Goal: Task Accomplishment & Management: Complete application form

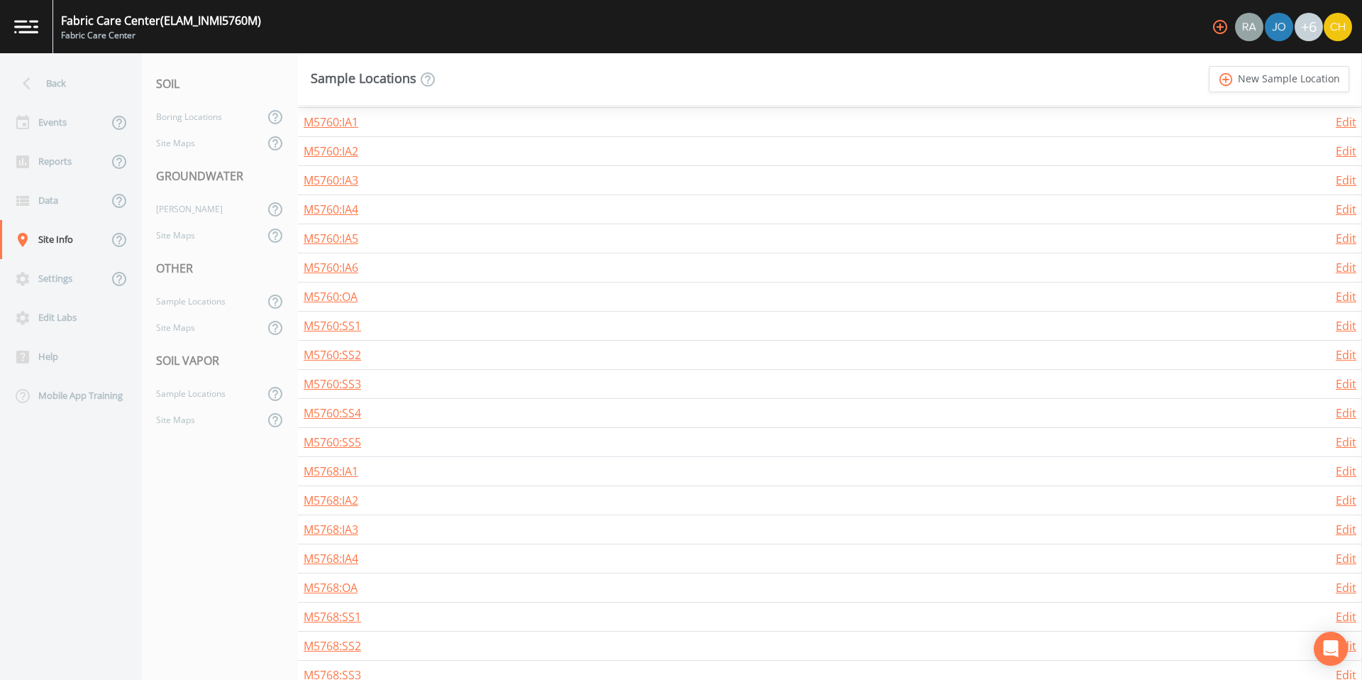
scroll to position [306, 0]
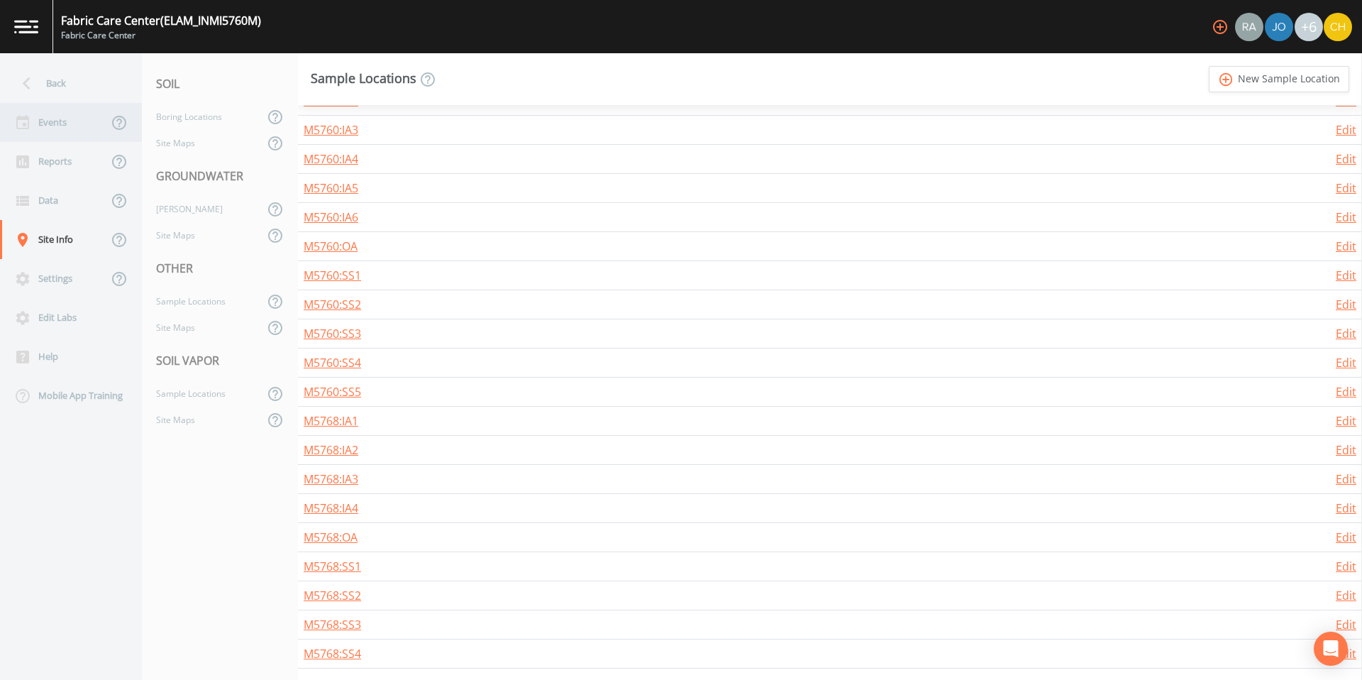
click at [60, 121] on div "Events" at bounding box center [54, 122] width 108 height 39
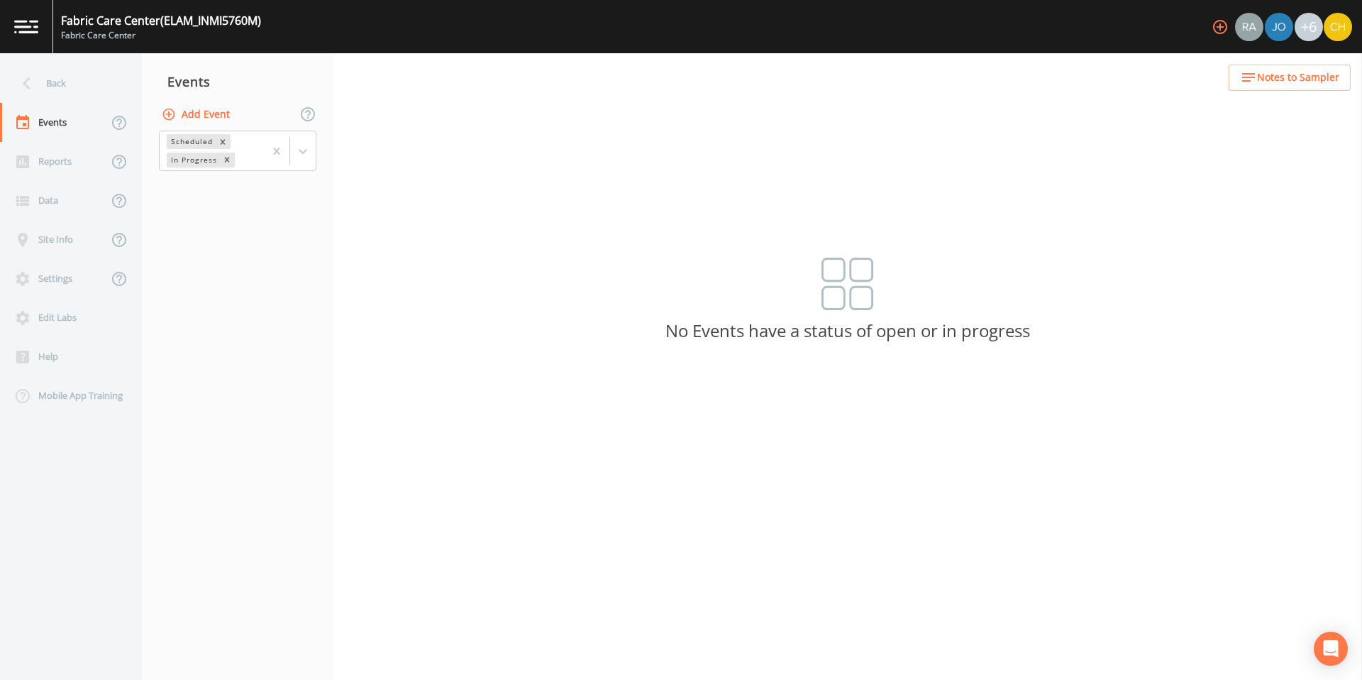
click at [167, 113] on icon "button" at bounding box center [169, 114] width 12 height 12
select select "soil_vapor"
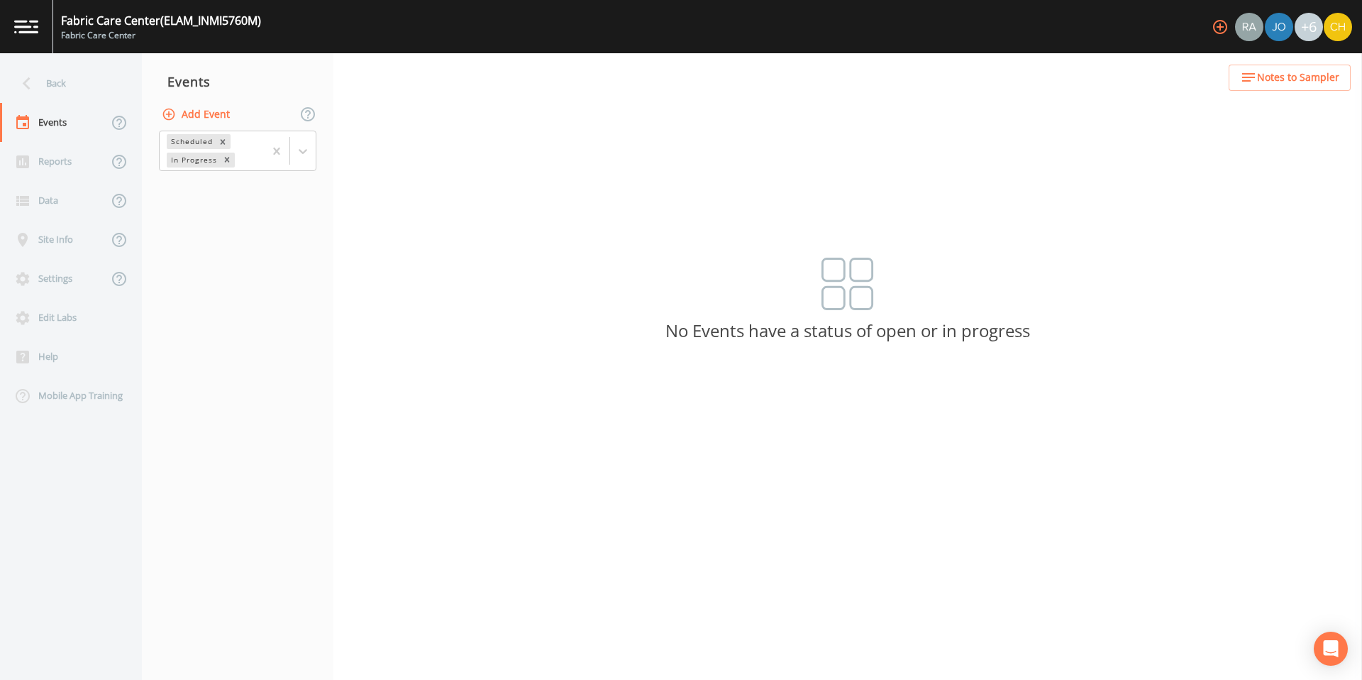
type input "M5768 - Summer 2025"
type input "[DATE]"
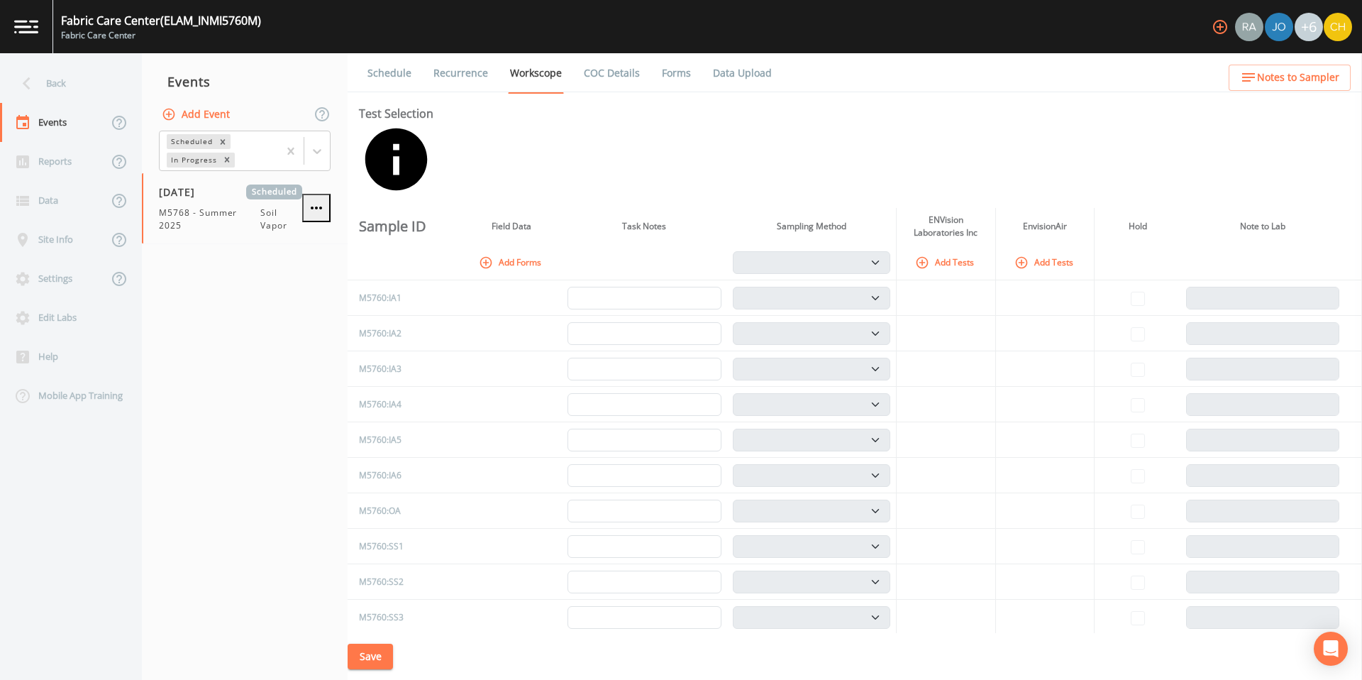
click at [929, 255] on icon "button" at bounding box center [922, 262] width 14 height 14
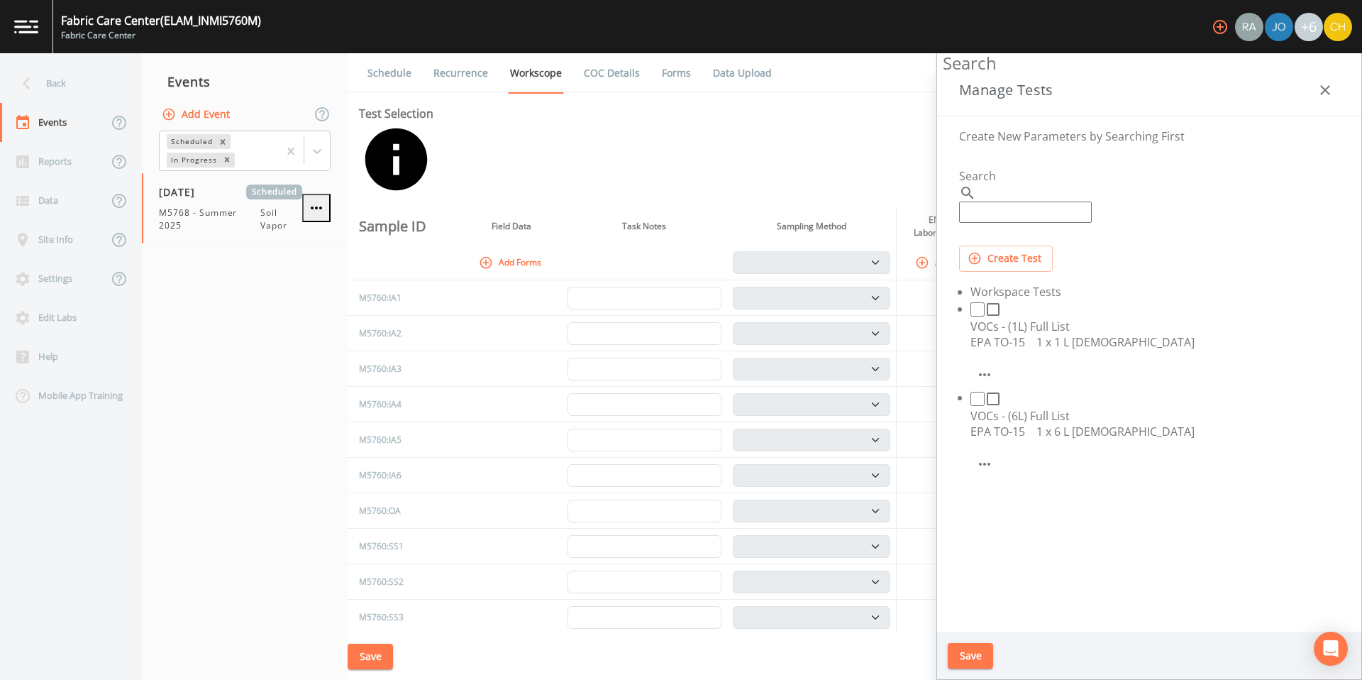
click at [1322, 89] on icon "button" at bounding box center [1325, 90] width 17 height 17
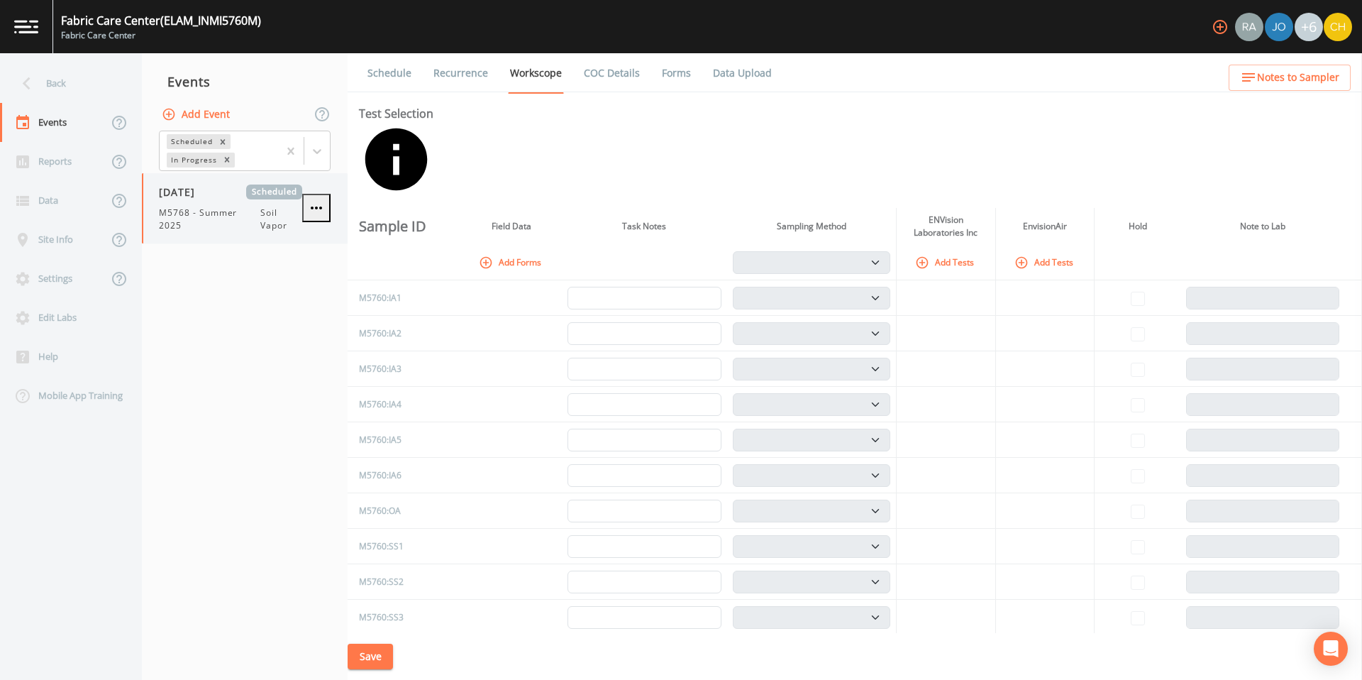
click at [319, 216] on icon "button" at bounding box center [316, 207] width 17 height 17
